Goal: Find specific page/section: Find specific page/section

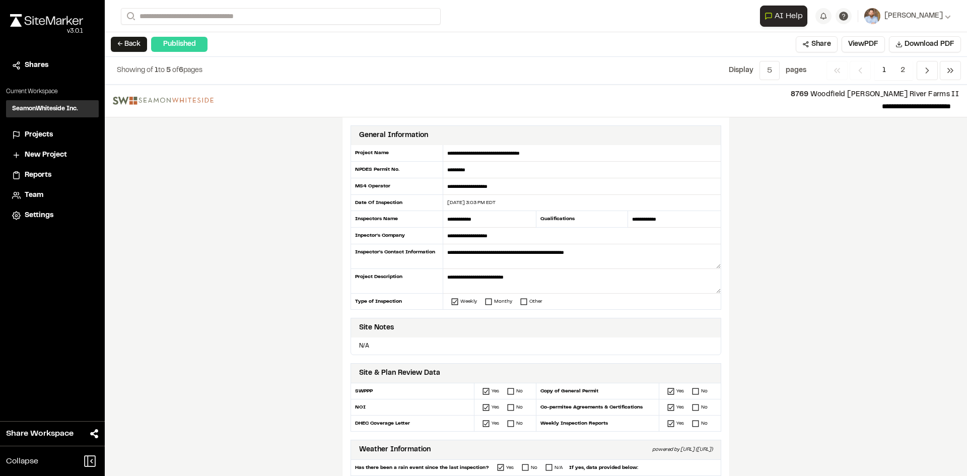
click at [45, 172] on span "Reports" at bounding box center [38, 175] width 27 height 11
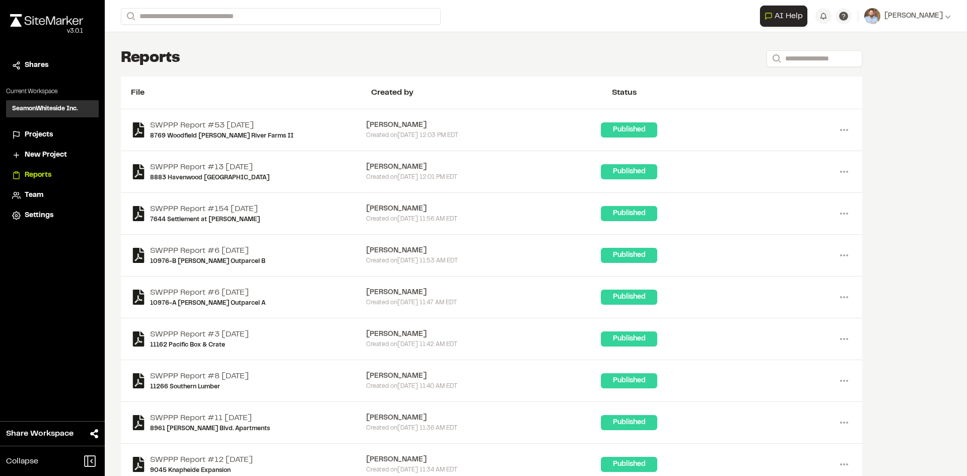
click at [41, 134] on span "Projects" at bounding box center [39, 134] width 28 height 11
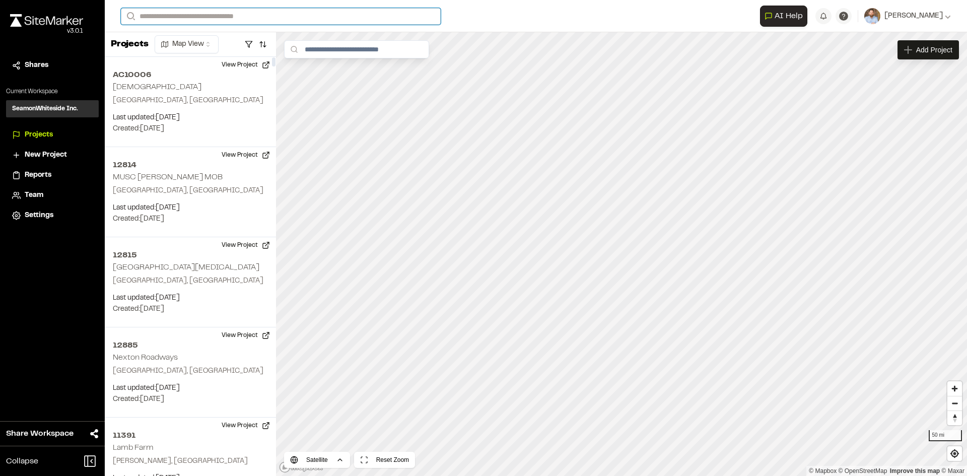
click at [214, 14] on input "Search" at bounding box center [281, 16] width 320 height 17
click at [215, 80] on p "[STREET_ADDRESS]" at bounding box center [225, 86] width 197 height 12
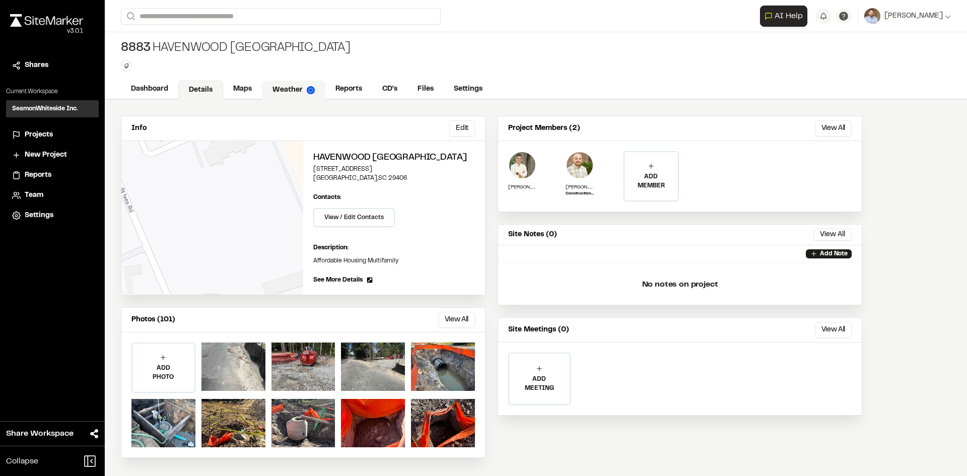
click at [295, 86] on link "Weather" at bounding box center [293, 90] width 63 height 19
